Goal: Task Accomplishment & Management: Use online tool/utility

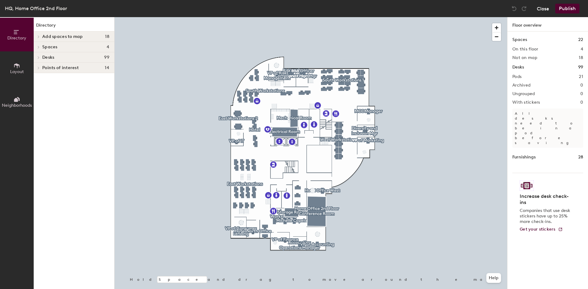
click at [542, 10] on button "Close" at bounding box center [542, 9] width 12 height 10
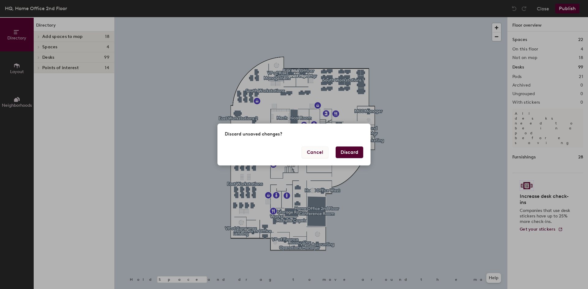
click at [312, 148] on button "Cancel" at bounding box center [314, 153] width 27 height 12
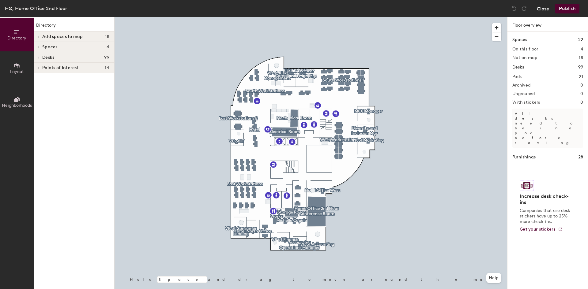
click at [545, 9] on button "Close" at bounding box center [542, 9] width 12 height 10
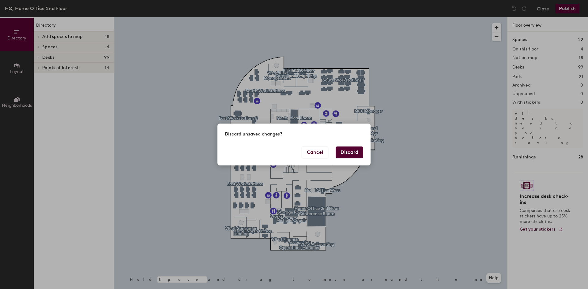
click at [353, 154] on button "Discard" at bounding box center [349, 153] width 28 height 12
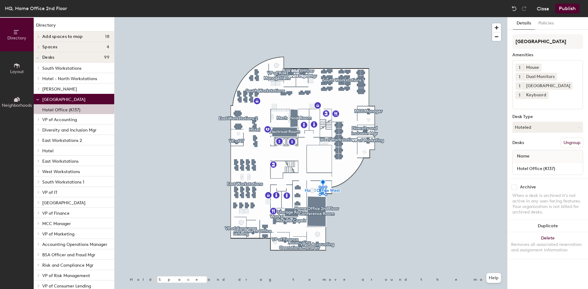
click at [543, 10] on button "Close" at bounding box center [542, 9] width 12 height 10
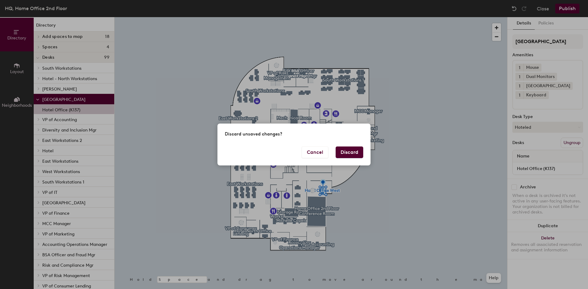
click at [345, 151] on button "Discard" at bounding box center [349, 153] width 28 height 12
